Goal: Task Accomplishment & Management: Manage account settings

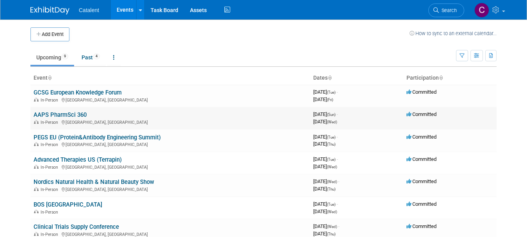
click at [59, 116] on link "AAPS PharmSci 360" at bounding box center [60, 114] width 53 height 7
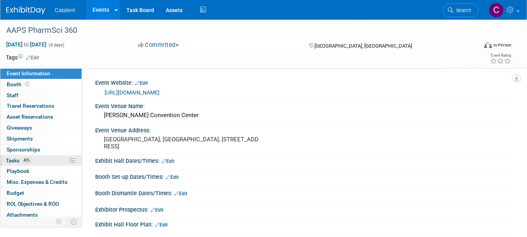
click at [57, 156] on link "43% Tasks 43%" at bounding box center [40, 160] width 81 height 11
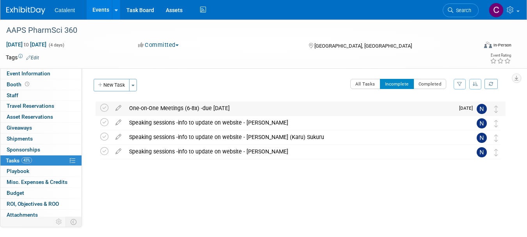
click at [167, 108] on div "One-on-One Meetings (6-8x) -due 17 Oct" at bounding box center [289, 107] width 329 height 13
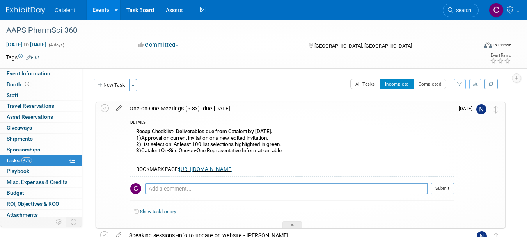
click at [117, 108] on icon at bounding box center [119, 107] width 14 height 10
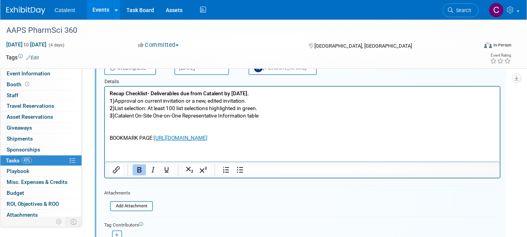
scroll to position [78, 0]
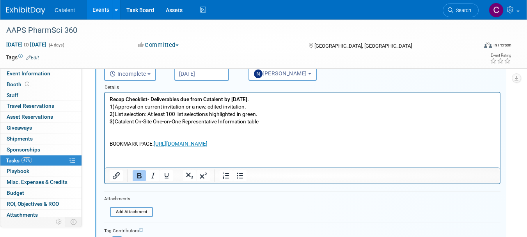
drag, startPoint x: 428, startPoint y: 144, endPoint x: 125, endPoint y: 101, distance: 305.4
click at [125, 101] on p "Recap Checklist- Deliverables due from Catalent by October 17th. 1) Approval on…" at bounding box center [303, 122] width 386 height 52
drag, startPoint x: 112, startPoint y: 99, endPoint x: 435, endPoint y: 145, distance: 326.7
click at [435, 145] on p "Recap Checklist- Deliverables due from Catalent by October 17th. 1) Approval on…" at bounding box center [303, 122] width 386 height 52
click at [286, 117] on p "Recap Checklist- Deliverables due from Catalent by October 17th. 1) Approval on…" at bounding box center [303, 122] width 386 height 52
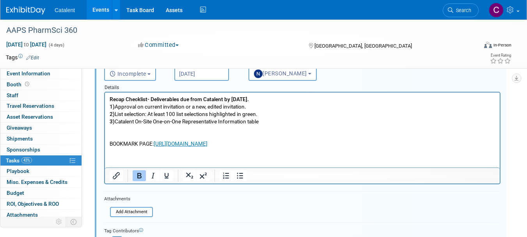
drag, startPoint x: 426, startPoint y: 144, endPoint x: 211, endPoint y: 185, distance: 218.3
click at [107, 92] on html "Recap Checklist- Deliverables due from Catalent by October 17th. 1) Approval on…" at bounding box center [302, 119] width 395 height 55
copy p "Recap Checklist- Deliverables due from Catalent by October 17th. 1) Approval on…"
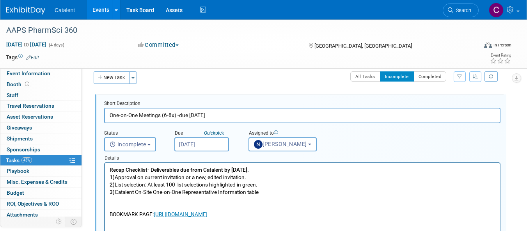
scroll to position [0, 0]
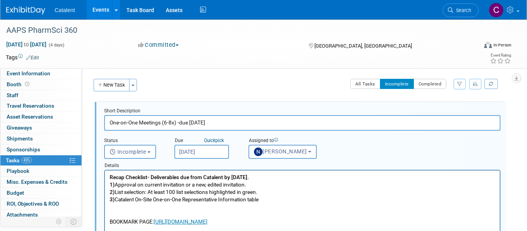
click at [12, 5] on link at bounding box center [30, 7] width 48 height 6
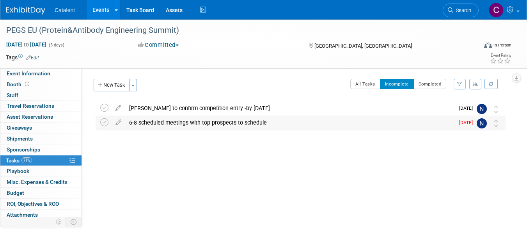
click at [174, 124] on div "6-8 scheduled meetings with top prospects to schedule" at bounding box center [289, 122] width 329 height 13
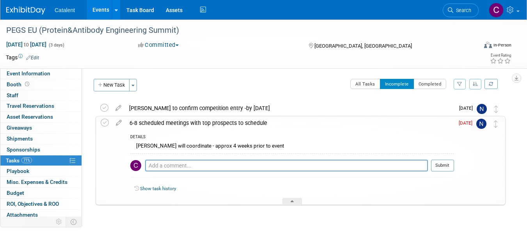
click at [266, 144] on div "Grace Dolan will coordinate - approx 4 weeks prior to event" at bounding box center [292, 147] width 324 height 12
click at [118, 121] on icon at bounding box center [119, 121] width 14 height 10
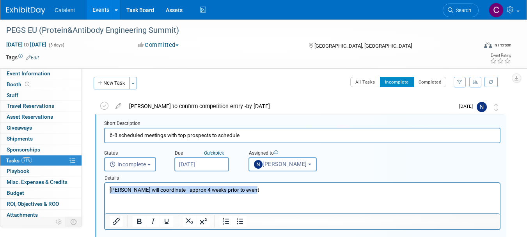
drag, startPoint x: 221, startPoint y: 187, endPoint x: 94, endPoint y: 178, distance: 127.5
click at [105, 183] on html "Grace Dolan will coordinate - approx 4 weeks prior to event" at bounding box center [302, 188] width 395 height 11
paste body "Rich Text Area. Press ALT-0 for help."
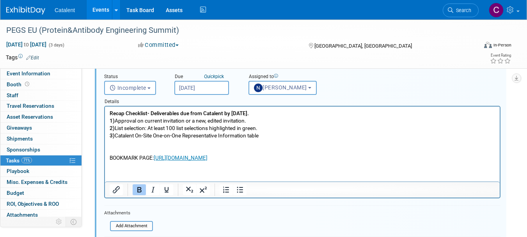
scroll to position [80, 0]
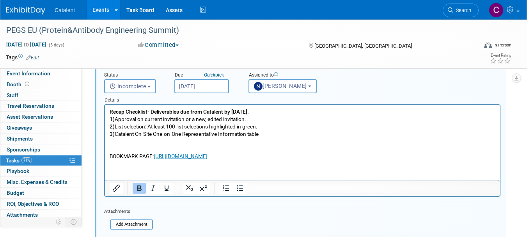
click at [150, 160] on html "Recap Checklist- Deliverables due from Catalent by October 17th. 1) Approval on…" at bounding box center [302, 132] width 395 height 55
click at [208, 87] on input "Oct 14, 2025" at bounding box center [201, 86] width 55 height 14
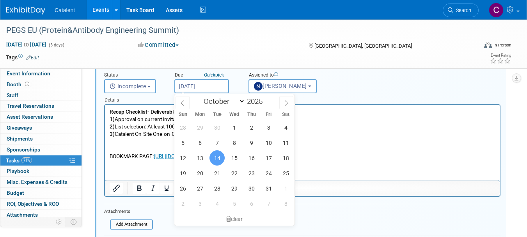
click at [215, 158] on span "14" at bounding box center [217, 157] width 15 height 15
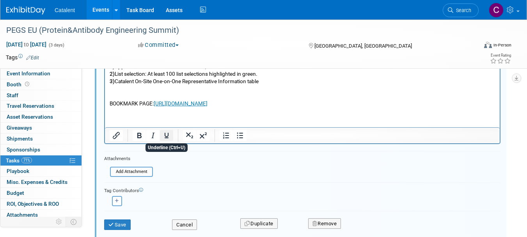
scroll to position [158, 0]
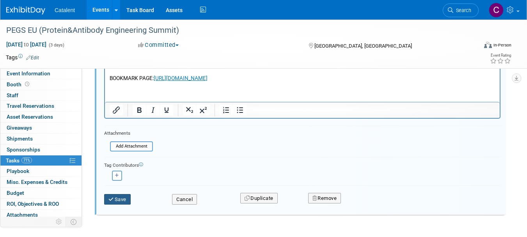
click at [121, 199] on button "Save" at bounding box center [117, 199] width 27 height 11
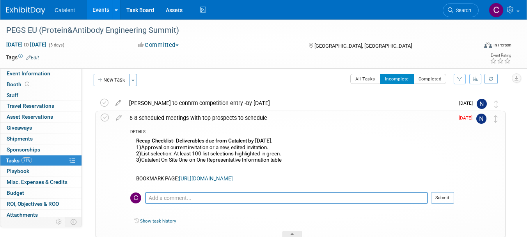
scroll to position [0, 0]
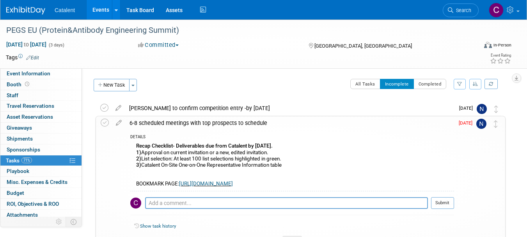
click at [17, 8] on img at bounding box center [25, 11] width 39 height 8
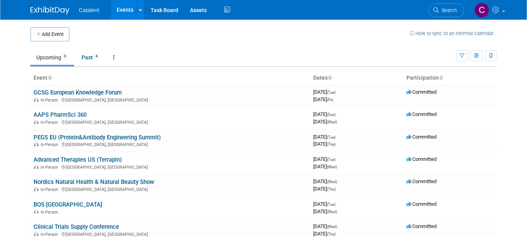
click at [66, 116] on link "AAPS PharmSci 360" at bounding box center [60, 114] width 53 height 7
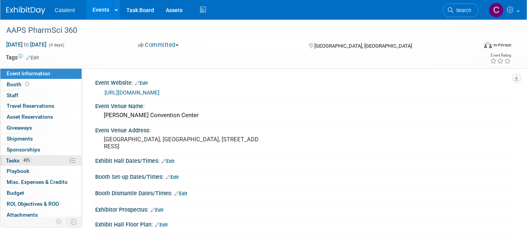
click at [43, 160] on link "43% Tasks 43%" at bounding box center [40, 160] width 81 height 11
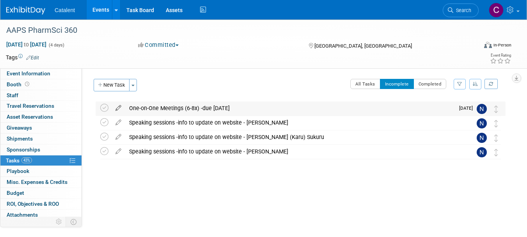
click at [119, 105] on icon at bounding box center [119, 106] width 14 height 10
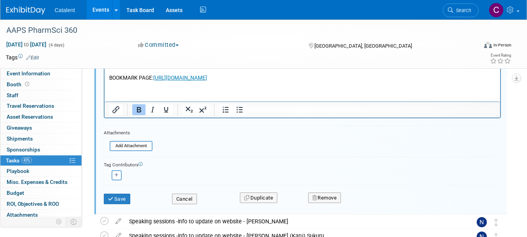
scroll to position [156, 0]
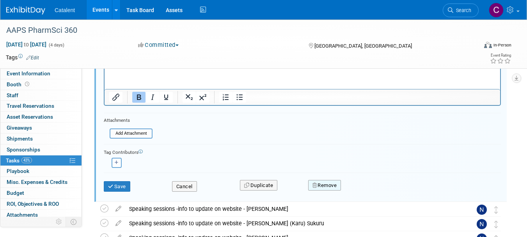
click at [330, 183] on button "Remove" at bounding box center [324, 185] width 33 height 11
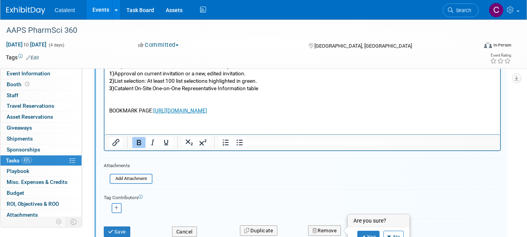
scroll to position [117, 0]
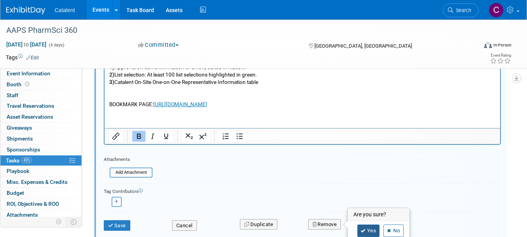
click at [369, 231] on link "Yes" at bounding box center [368, 230] width 23 height 12
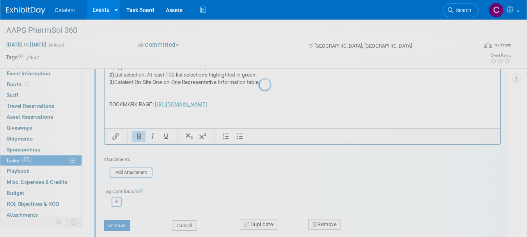
scroll to position [10, 0]
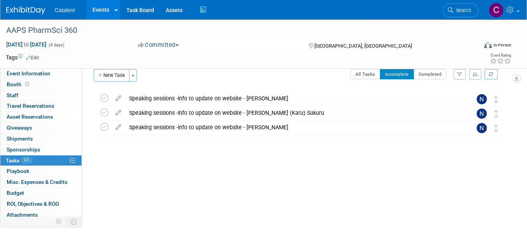
click at [27, 10] on img at bounding box center [25, 11] width 39 height 8
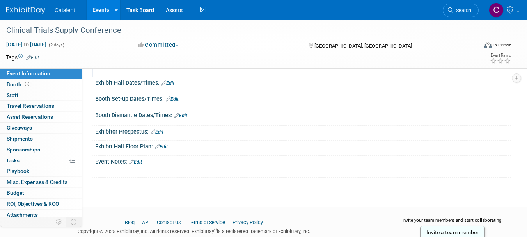
scroll to position [39, 0]
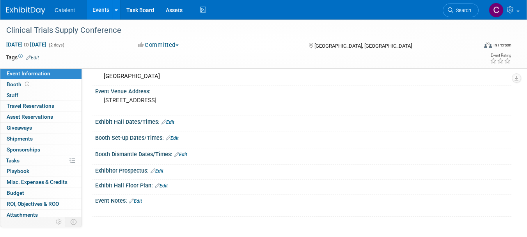
click at [139, 200] on link "Edit" at bounding box center [135, 200] width 13 height 5
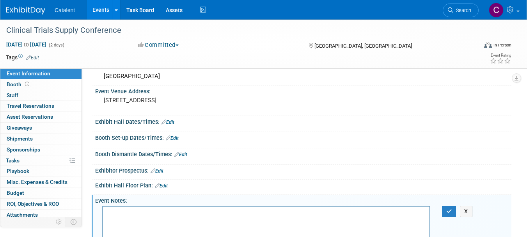
scroll to position [0, 0]
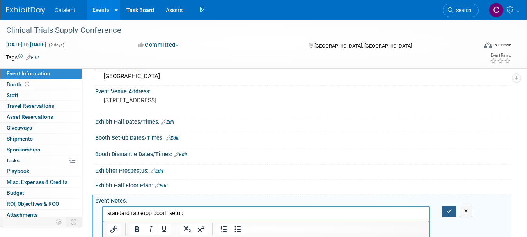
click at [446, 213] on icon "button" at bounding box center [449, 210] width 6 height 5
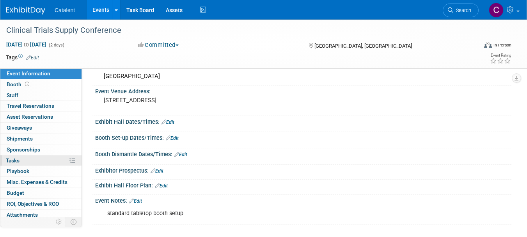
click at [32, 160] on link "0% Tasks 0%" at bounding box center [40, 160] width 81 height 11
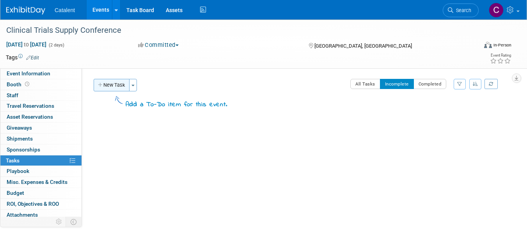
click at [117, 83] on button "New Task" at bounding box center [112, 85] width 36 height 12
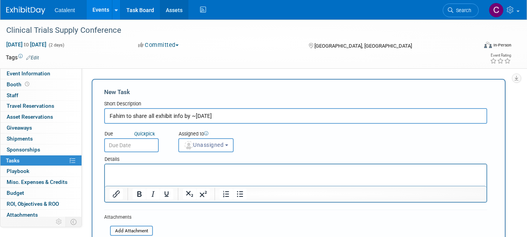
type input "Fahim to share all exhibit info by ~23 OCt"
click at [199, 145] on span "Unassigned" at bounding box center [204, 145] width 40 height 6
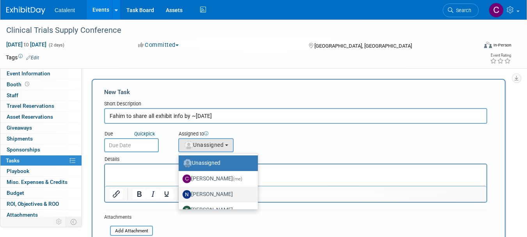
click at [208, 193] on label "[PERSON_NAME]" at bounding box center [216, 194] width 67 height 12
click at [180, 193] on input "[PERSON_NAME]" at bounding box center [177, 193] width 5 height 5
select select "02d4bfa8-3b27-41d6-9684-f5788393f352"
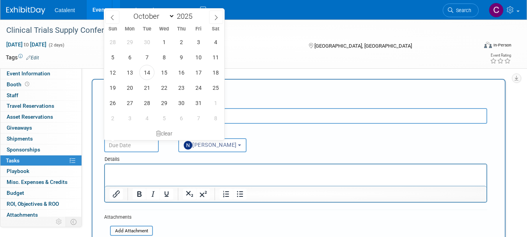
click at [142, 149] on input "text" at bounding box center [131, 145] width 55 height 14
click at [166, 89] on span "22" at bounding box center [163, 87] width 15 height 15
type input "Oct 22, 2025"
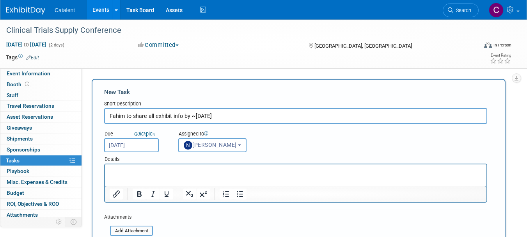
click at [135, 167] on p "Rich Text Area. Press ALT-0 for help." at bounding box center [296, 171] width 373 height 8
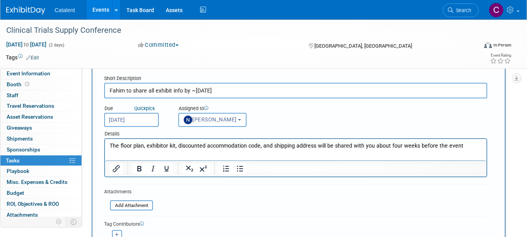
scroll to position [39, 0]
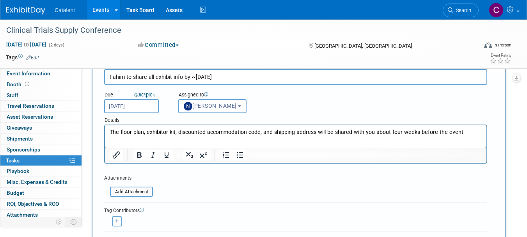
click at [208, 78] on input "Fahim to share all exhibit info by ~23 OCt" at bounding box center [295, 77] width 383 height 16
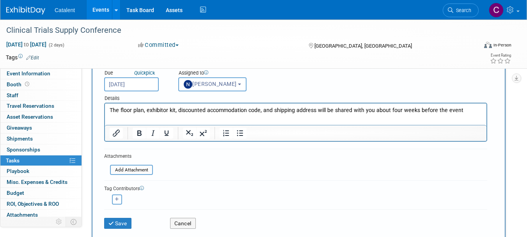
scroll to position [117, 0]
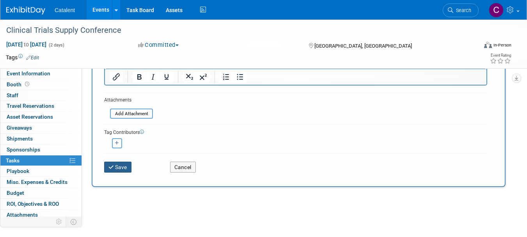
type input "Fahim to share all exhibit info by ~23 Oct"
click at [122, 167] on button "Save" at bounding box center [117, 167] width 27 height 11
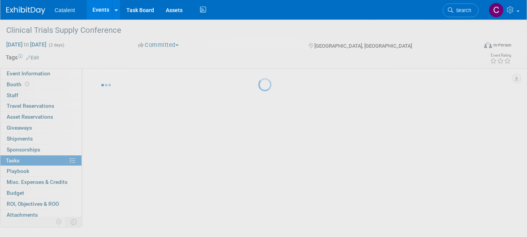
scroll to position [10, 0]
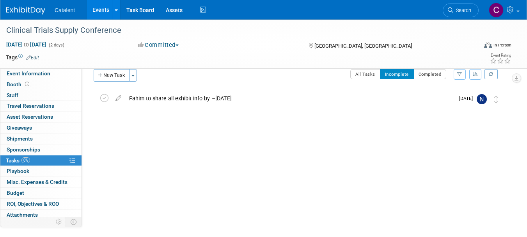
click at [30, 7] on img at bounding box center [25, 11] width 39 height 8
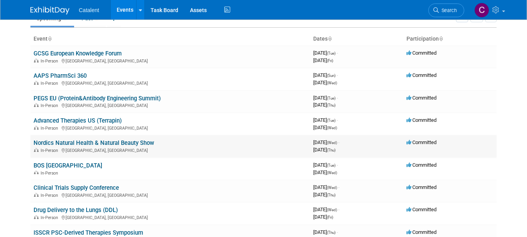
click at [73, 144] on link "Nordics Natural Health & Natural Beauty Show" at bounding box center [94, 142] width 121 height 7
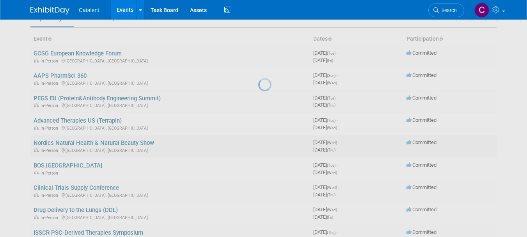
scroll to position [39, 0]
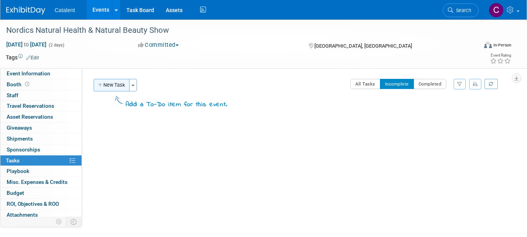
click at [113, 83] on button "New Task" at bounding box center [112, 85] width 36 height 12
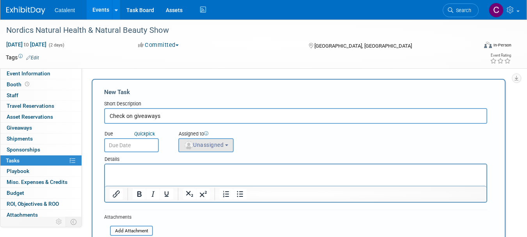
type input "Check on giveaways"
click at [200, 146] on span "Unassigned" at bounding box center [204, 145] width 40 height 6
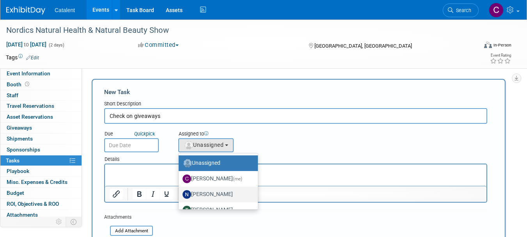
click at [206, 194] on label "[PERSON_NAME]" at bounding box center [216, 194] width 67 height 12
click at [180, 194] on input "[PERSON_NAME]" at bounding box center [177, 193] width 5 height 5
select select "02d4bfa8-3b27-41d6-9684-f5788393f352"
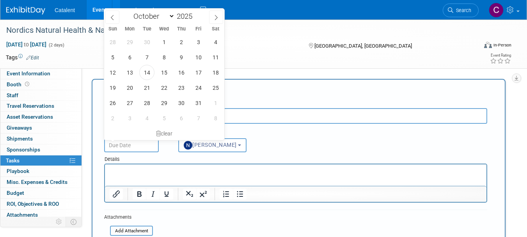
click at [146, 146] on input "text" at bounding box center [131, 145] width 55 height 14
click at [199, 69] on span "17" at bounding box center [198, 72] width 15 height 15
type input "Oct 17, 2025"
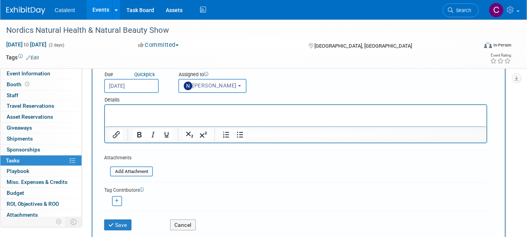
scroll to position [78, 0]
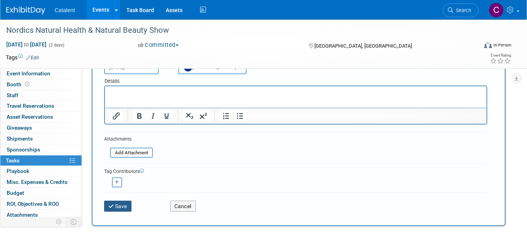
click at [124, 208] on button "Save" at bounding box center [117, 206] width 27 height 11
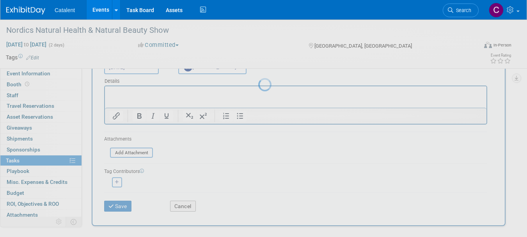
scroll to position [10, 0]
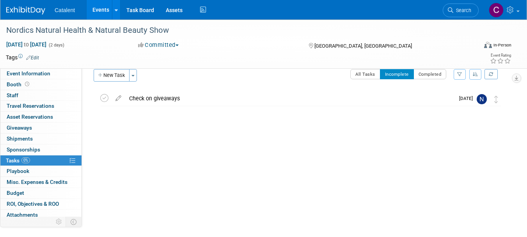
click at [25, 5] on link at bounding box center [30, 7] width 48 height 6
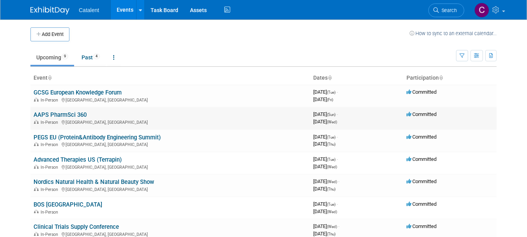
click at [57, 116] on link "AAPS PharmSci 360" at bounding box center [60, 114] width 53 height 7
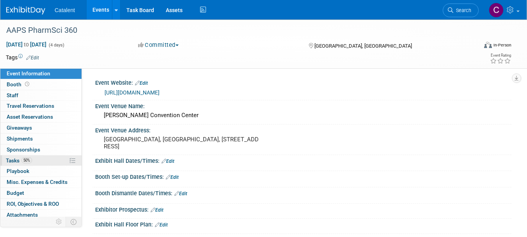
click at [45, 163] on link "50% Tasks 50%" at bounding box center [40, 160] width 81 height 11
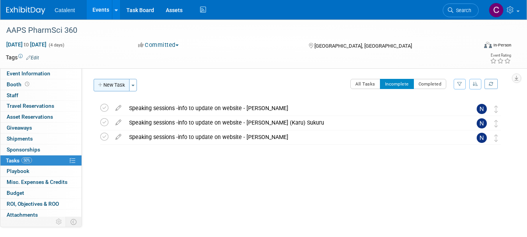
click at [117, 86] on button "New Task" at bounding box center [112, 85] width 36 height 12
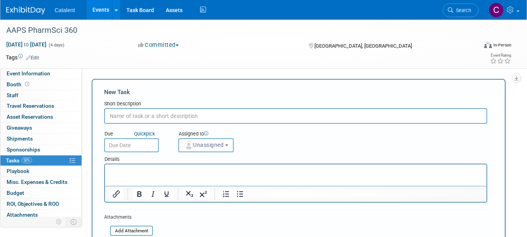
click at [39, 159] on link "50% Tasks 50%" at bounding box center [40, 160] width 81 height 11
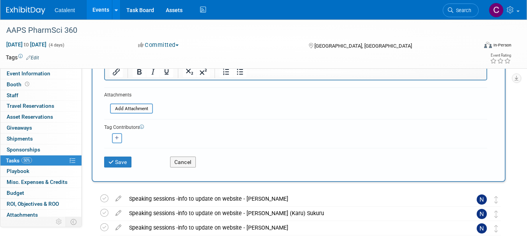
scroll to position [188, 0]
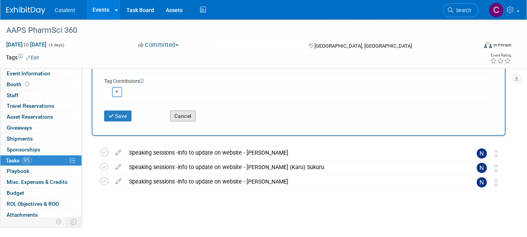
click at [186, 115] on button "Cancel" at bounding box center [183, 115] width 26 height 11
